Goal: Navigation & Orientation: Find specific page/section

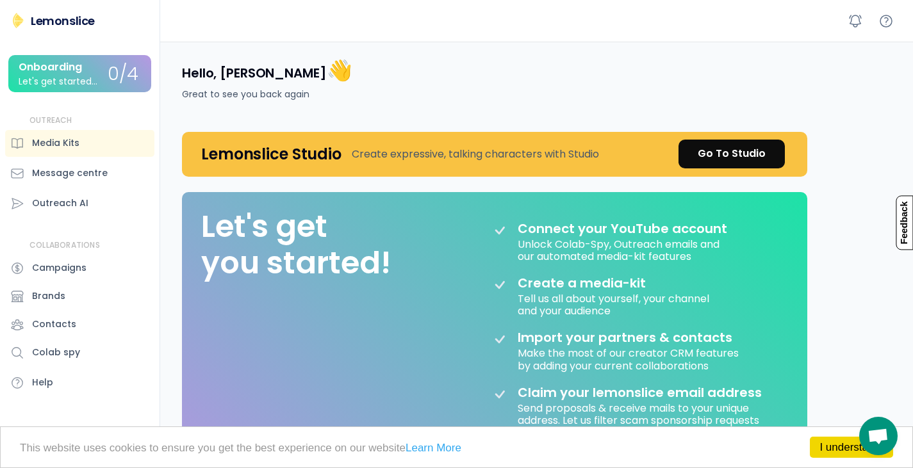
click at [101, 76] on div "Onboarding Let's get started..." at bounding box center [63, 74] width 89 height 25
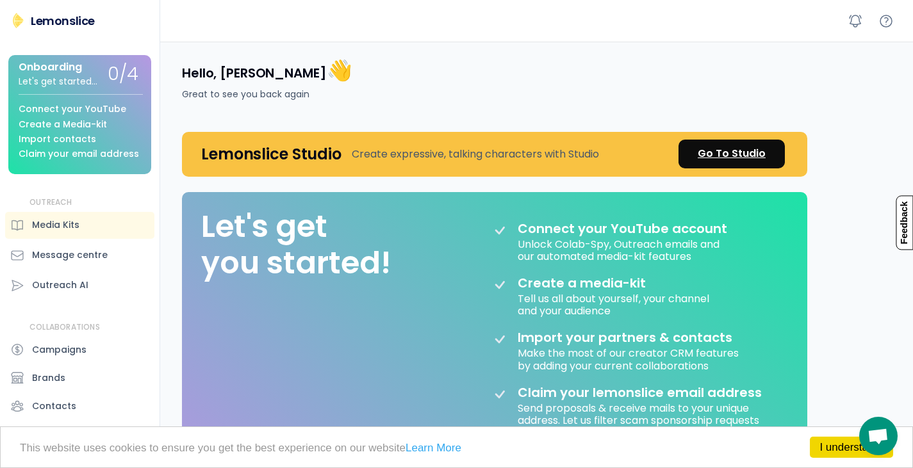
click at [752, 147] on div "Go To Studio" at bounding box center [732, 153] width 68 height 15
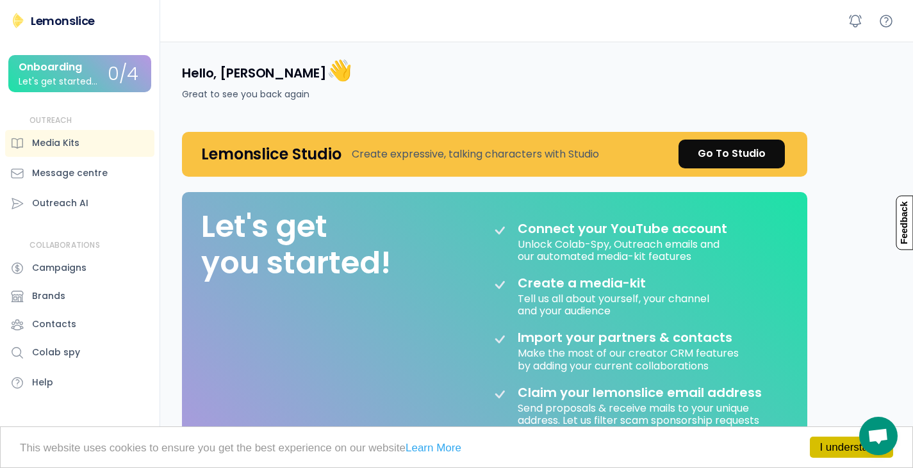
click at [835, 452] on link "I understand!" at bounding box center [851, 447] width 83 height 21
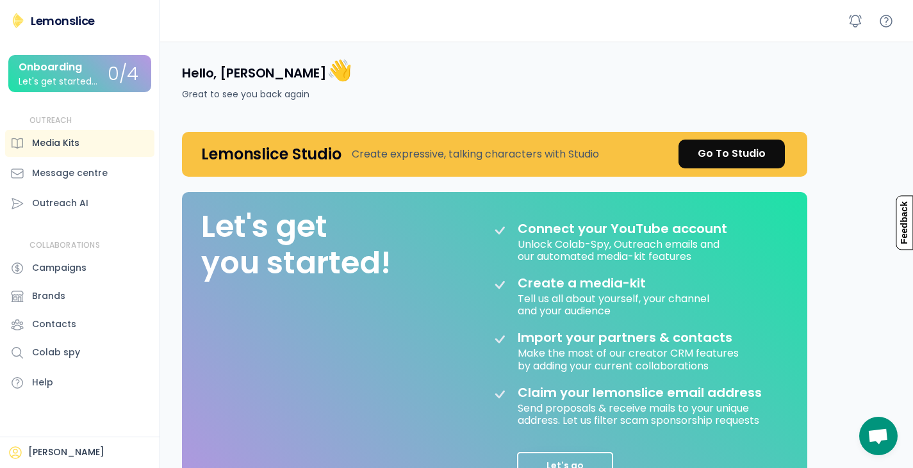
click at [62, 147] on div "Media Kits" at bounding box center [55, 143] width 47 height 13
